Goal: Transaction & Acquisition: Purchase product/service

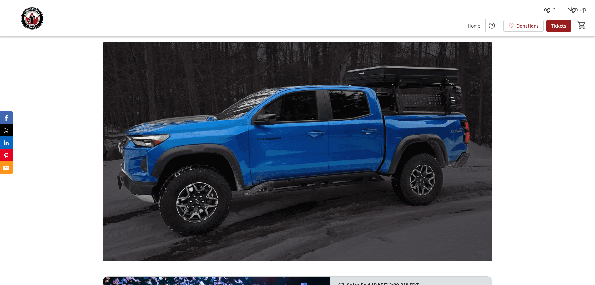
scroll to position [406, 0]
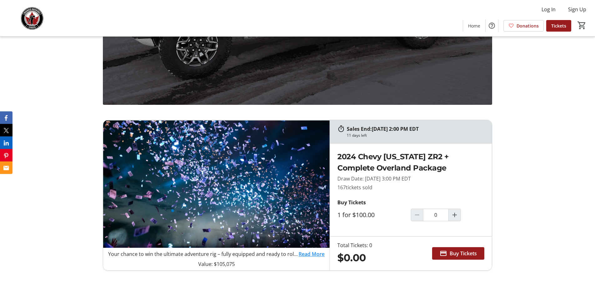
click at [316, 255] on link "Read More" at bounding box center [311, 254] width 26 height 8
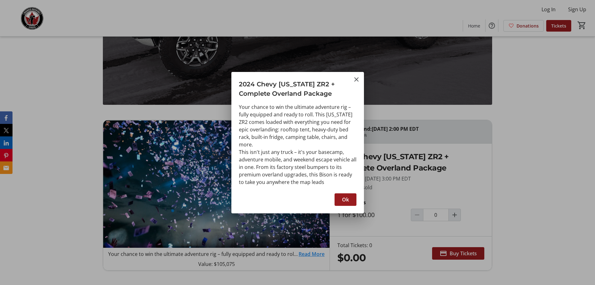
scroll to position [0, 0]
drag, startPoint x: 315, startPoint y: 174, endPoint x: 352, endPoint y: 171, distance: 37.0
click at [352, 171] on div "Your chance to win the ultimate adventure rig – fully equipped and ready to rol…" at bounding box center [298, 144] width 118 height 83
click at [279, 186] on div "Your chance to win the ultimate adventure rig – fully equipped and ready to rol…" at bounding box center [297, 146] width 133 height 86
click at [349, 200] on span "button" at bounding box center [345, 199] width 22 height 15
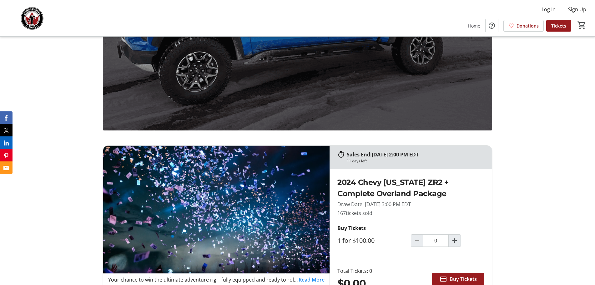
scroll to position [438, 0]
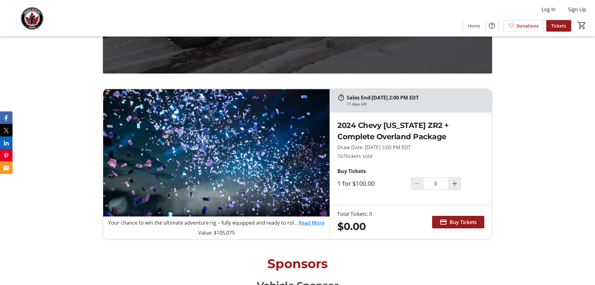
drag, startPoint x: 363, startPoint y: 180, endPoint x: 380, endPoint y: 181, distance: 17.8
click at [380, 181] on div "2024 Chevy [US_STATE] ZR2 + Complete Overland Package Draw Date: [DATE] 3:00 PM…" at bounding box center [411, 158] width 162 height 93
click at [380, 190] on div "2024 Chevy [US_STATE] ZR2 + Complete Overland Package Draw Date: [DATE] 3:00 PM…" at bounding box center [411, 158] width 162 height 93
drag, startPoint x: 336, startPoint y: 155, endPoint x: 385, endPoint y: 153, distance: 49.1
click at [385, 153] on div "2024 Chevy [US_STATE] ZR2 + Complete Overland Package Draw Date: [DATE] 3:00 PM…" at bounding box center [411, 158] width 162 height 93
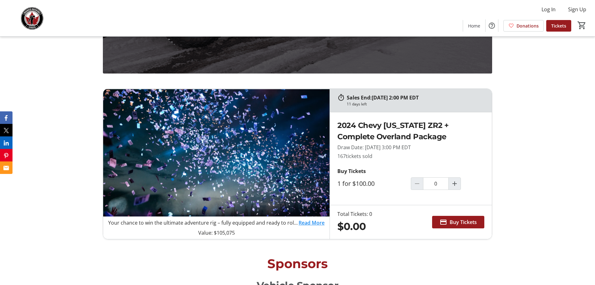
click at [378, 148] on p "Draw Date: [DATE] 3:00 PM EDT" at bounding box center [410, 147] width 147 height 8
drag, startPoint x: 195, startPoint y: 234, endPoint x: 240, endPoint y: 233, distance: 45.6
click at [240, 233] on p "Value: $105,075" at bounding box center [216, 233] width 216 height 8
click at [338, 157] on p "167 tickets sold" at bounding box center [410, 156] width 147 height 8
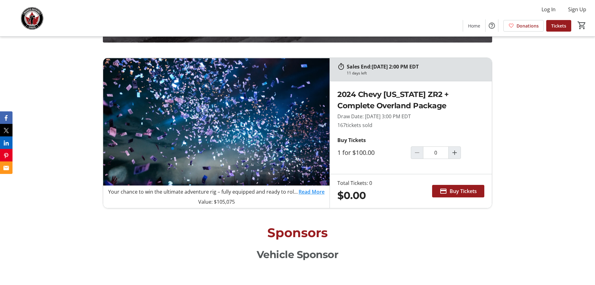
scroll to position [469, 0]
